Goal: Information Seeking & Learning: Check status

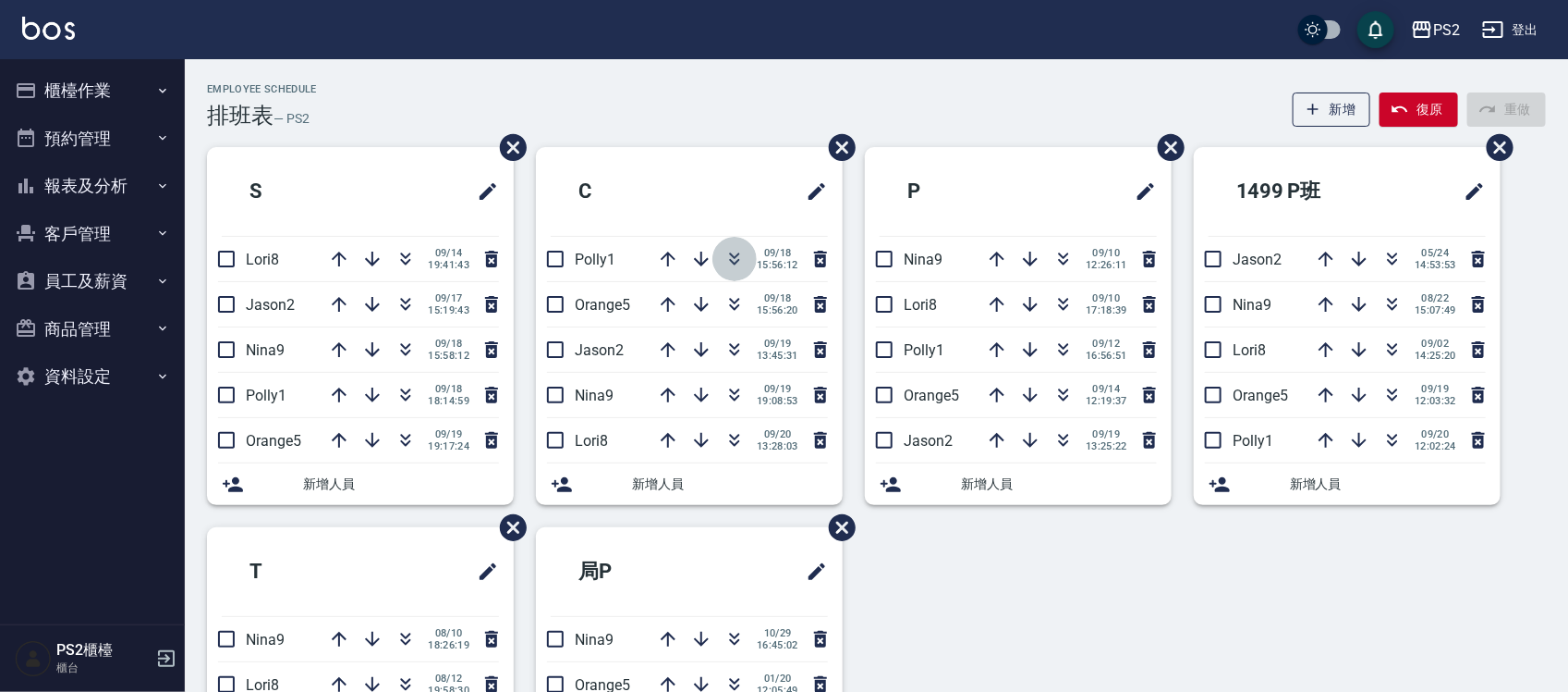
click at [739, 253] on icon "button" at bounding box center [735, 258] width 22 height 23
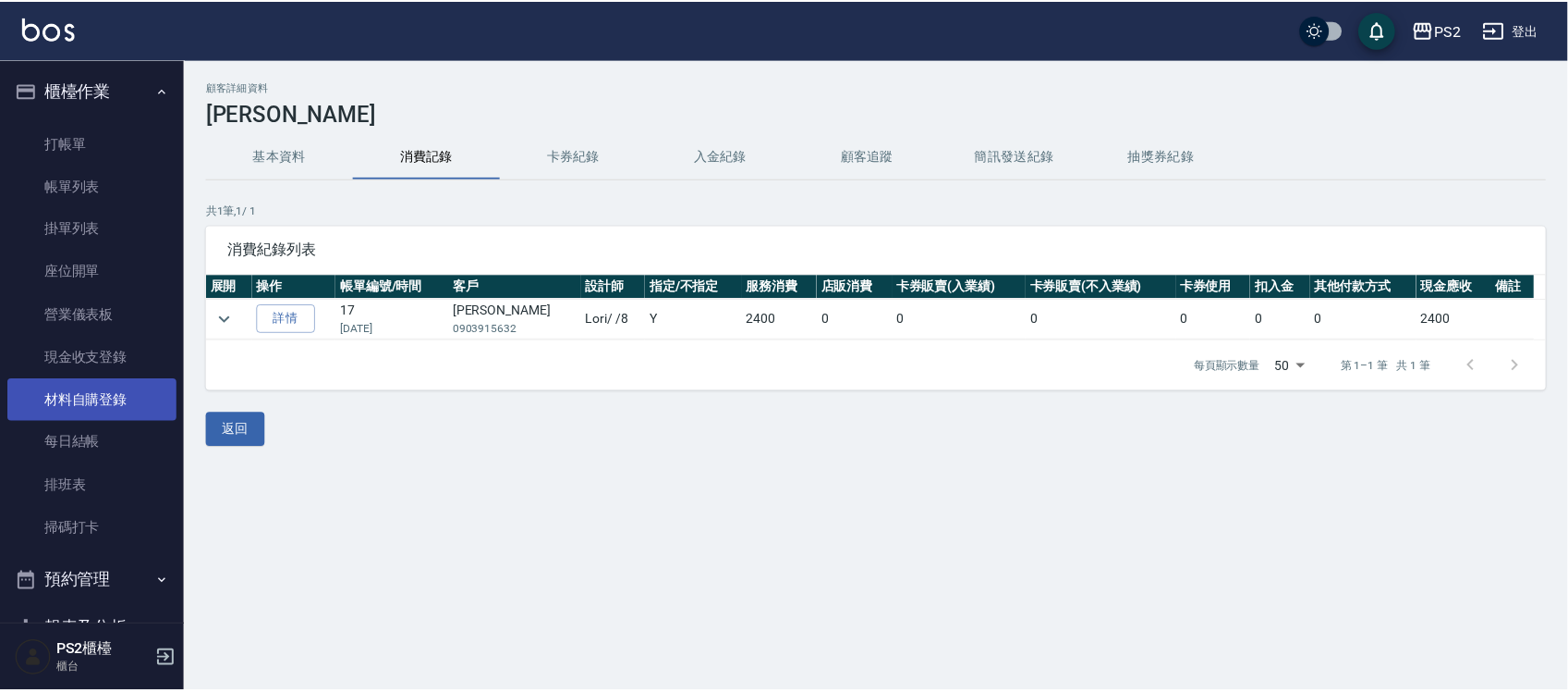
scroll to position [577, 0]
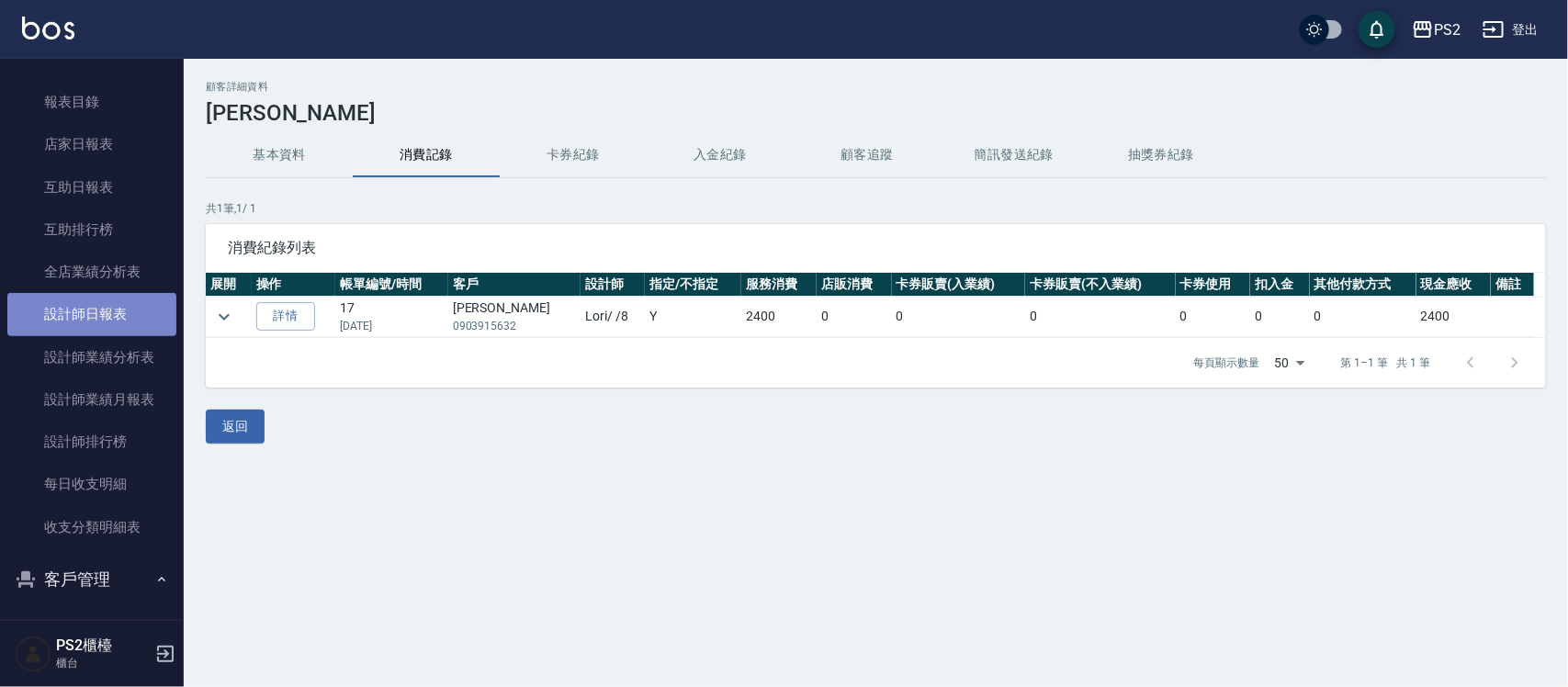
click at [110, 319] on link "設計師日報表" at bounding box center [92, 313] width 169 height 42
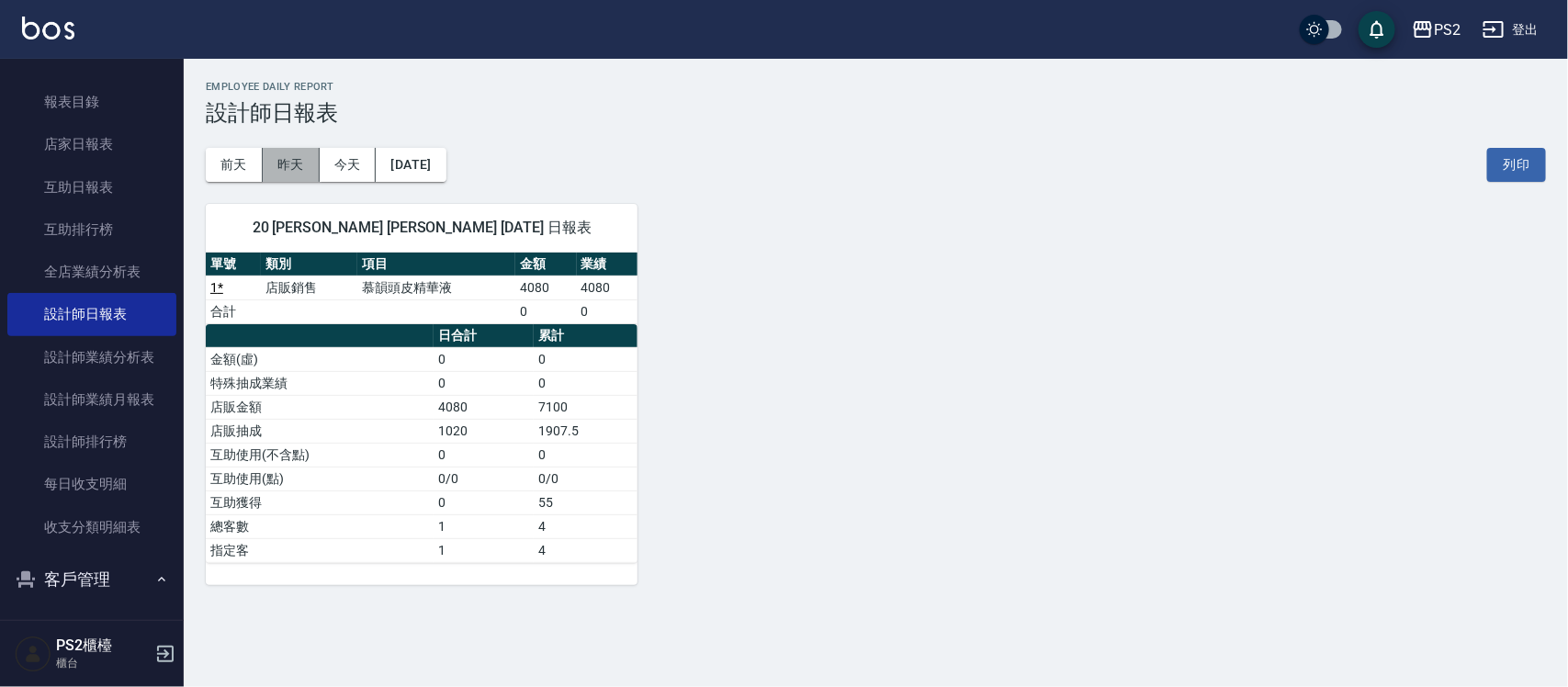
click at [273, 158] on button "昨天" at bounding box center [291, 164] width 57 height 34
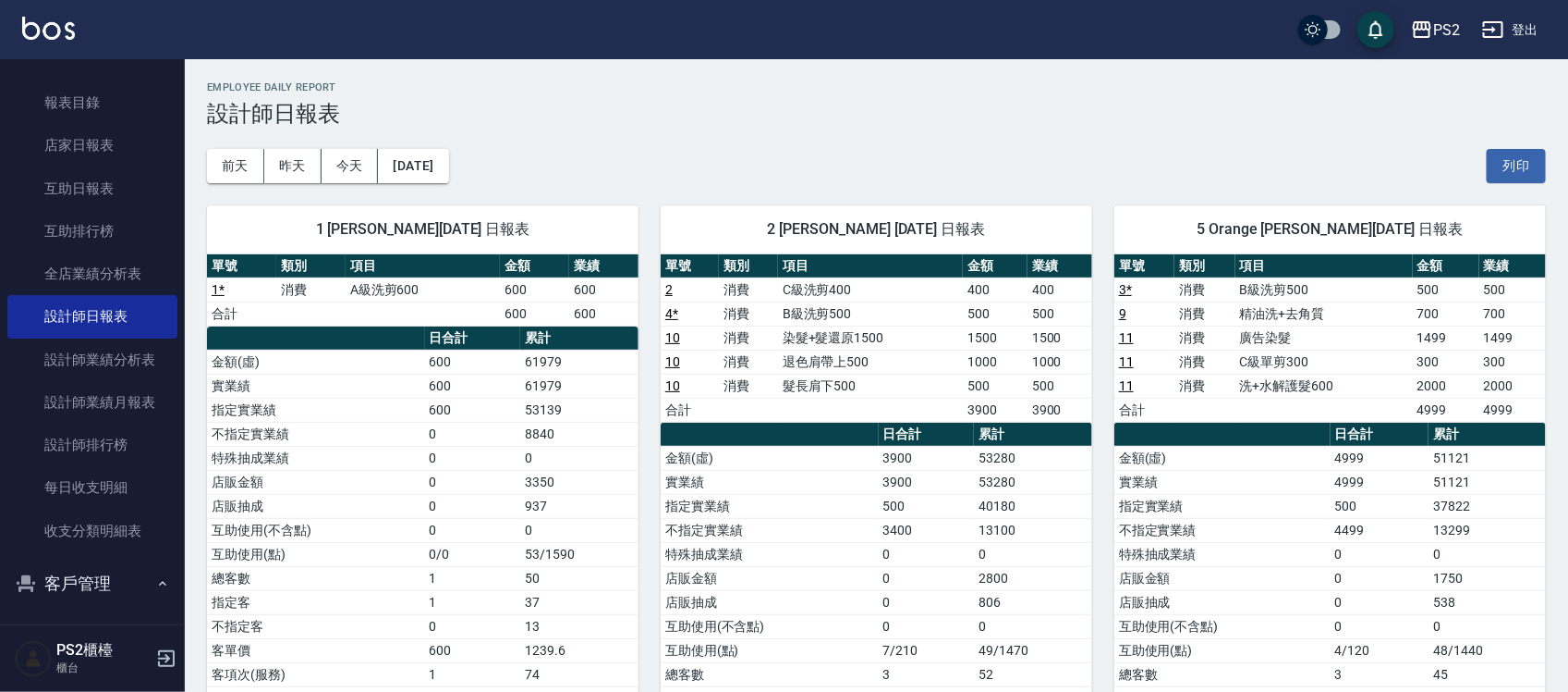
scroll to position [231, 0]
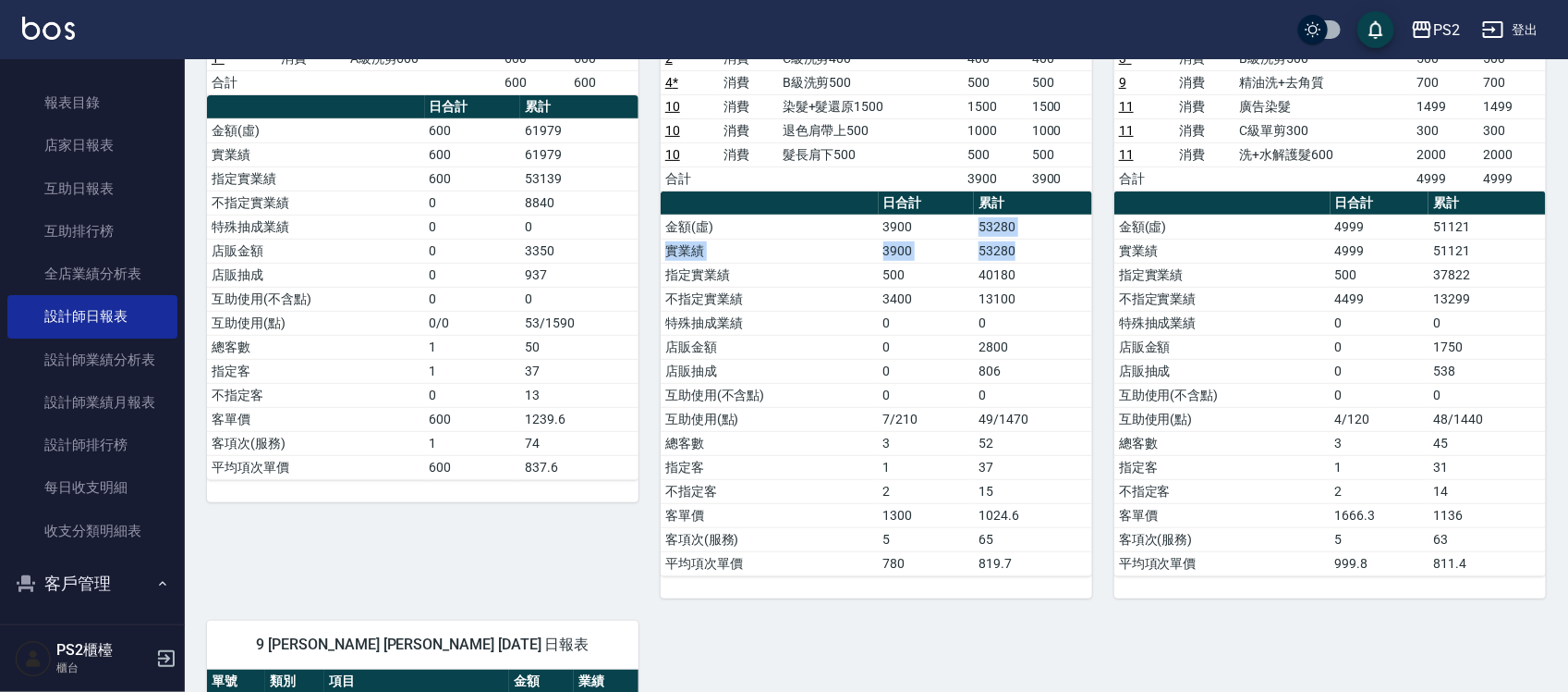
drag, startPoint x: 986, startPoint y: 233, endPoint x: 976, endPoint y: 232, distance: 10.0
click at [976, 232] on tbody "金額(虛) 3900 53280 實業績 3900 53280 指定實業績 500 40180 不指定實業績 3400 13100 特殊抽成業績 0 0 店販…" at bounding box center [875, 394] width 431 height 360
click at [943, 250] on td "3900" at bounding box center [926, 251] width 96 height 24
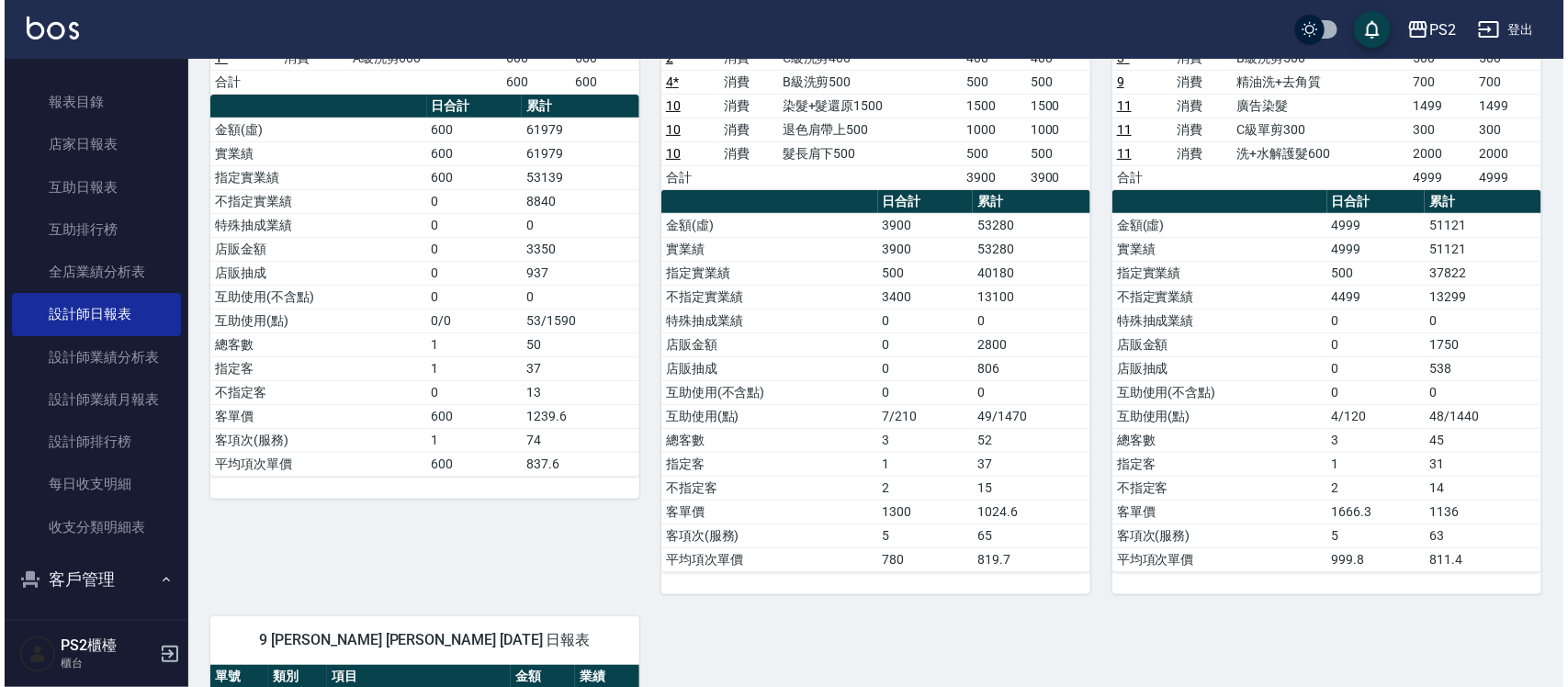
scroll to position [0, 0]
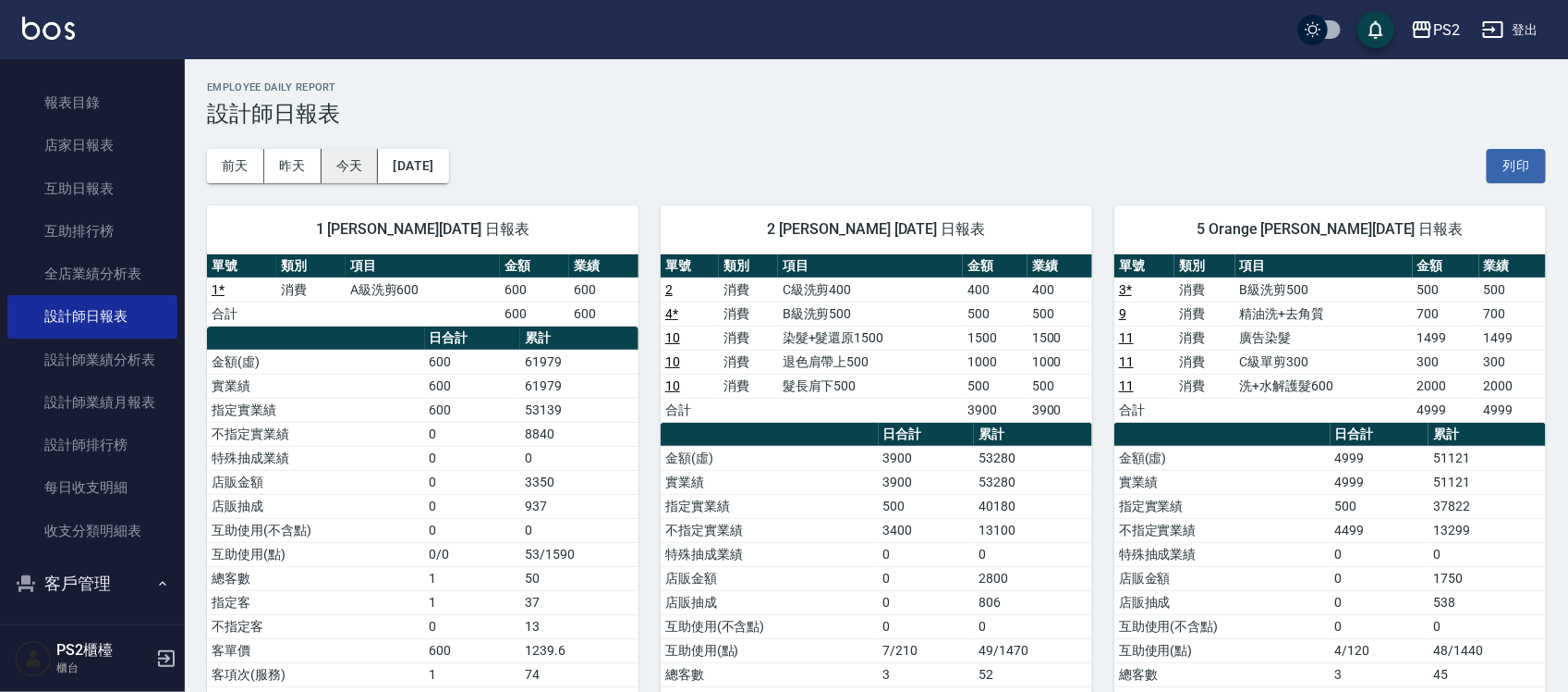
click at [361, 178] on button "今天" at bounding box center [350, 165] width 58 height 34
